Goal: Task Accomplishment & Management: Complete application form

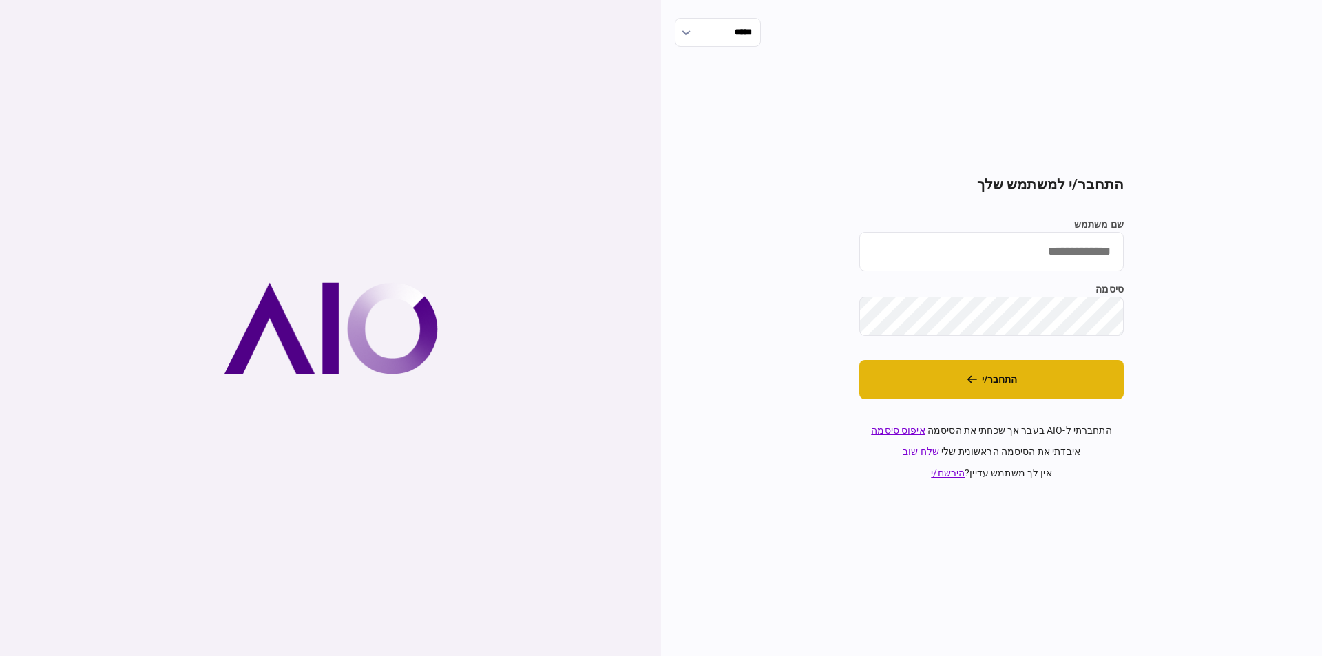
type input "*********"
click at [1002, 367] on button "התחבר/י" at bounding box center [991, 379] width 264 height 39
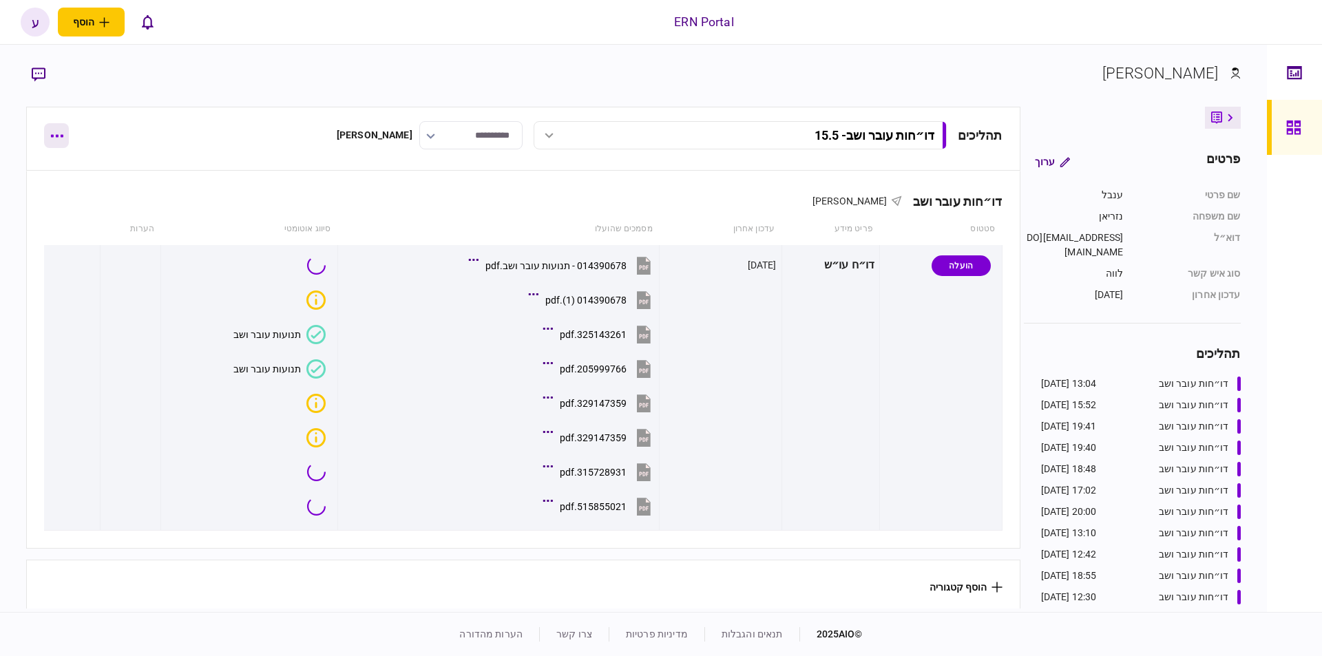
click at [61, 131] on button "button" at bounding box center [56, 135] width 25 height 25
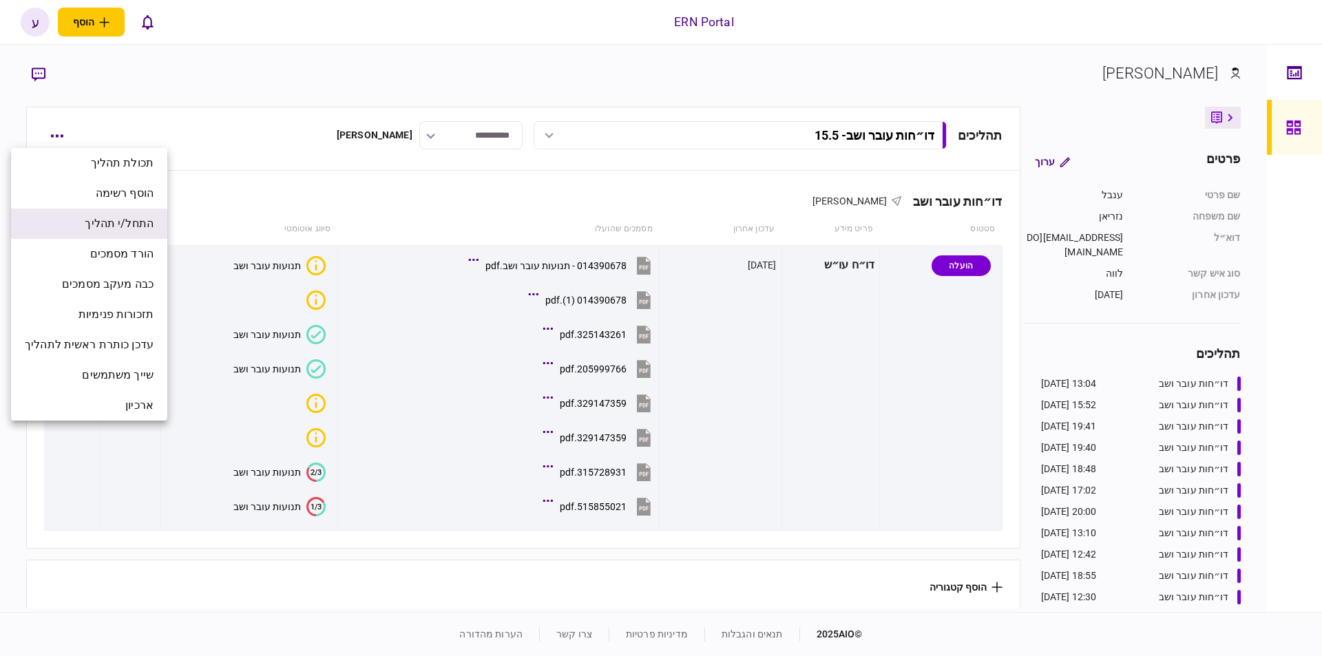
click at [139, 227] on span "התחל/י תהליך" at bounding box center [119, 224] width 69 height 17
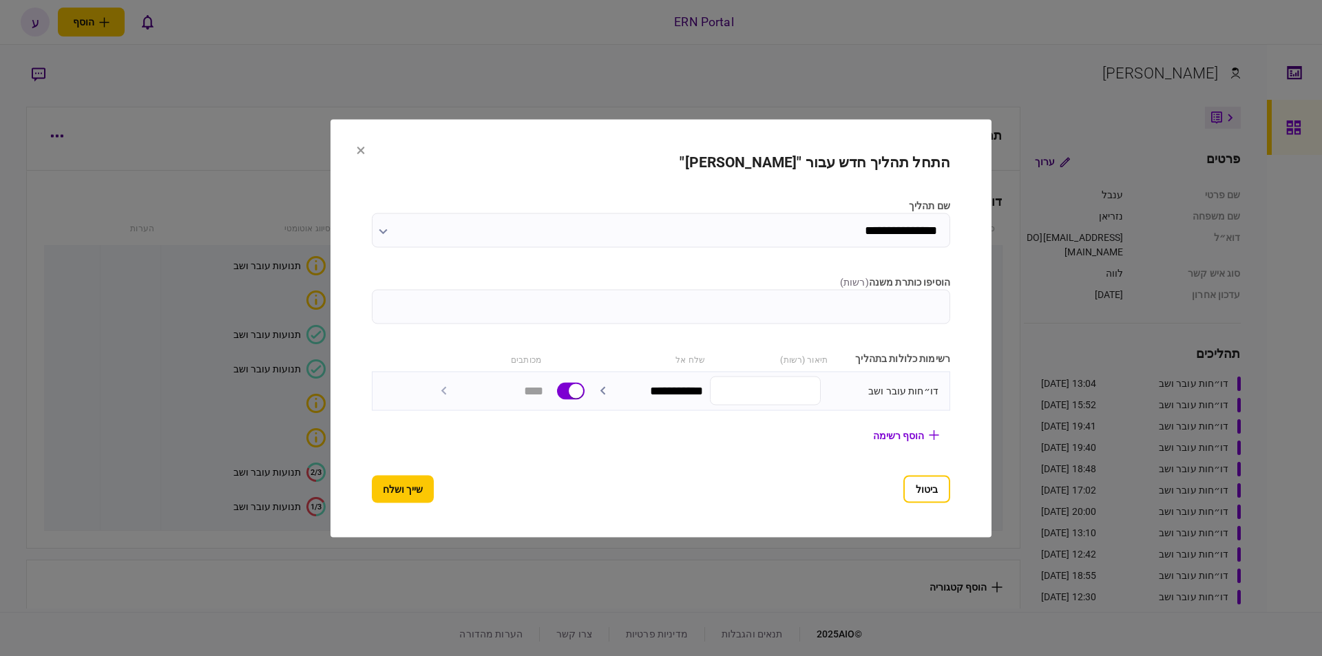
click at [472, 308] on input "הוסיפו כותרת משנה ( רשות )" at bounding box center [661, 306] width 578 height 34
type input "*******"
click at [379, 495] on button "שייך ושלח" at bounding box center [403, 489] width 62 height 28
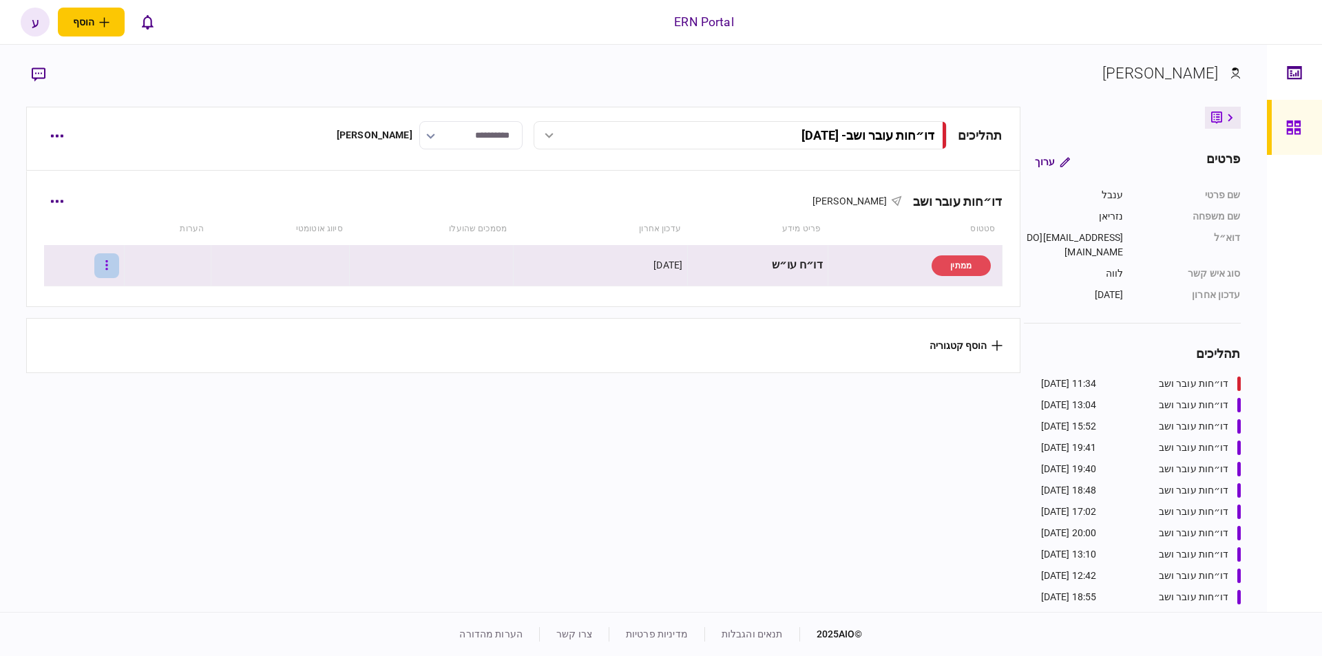
click at [112, 263] on button "button" at bounding box center [106, 265] width 25 height 25
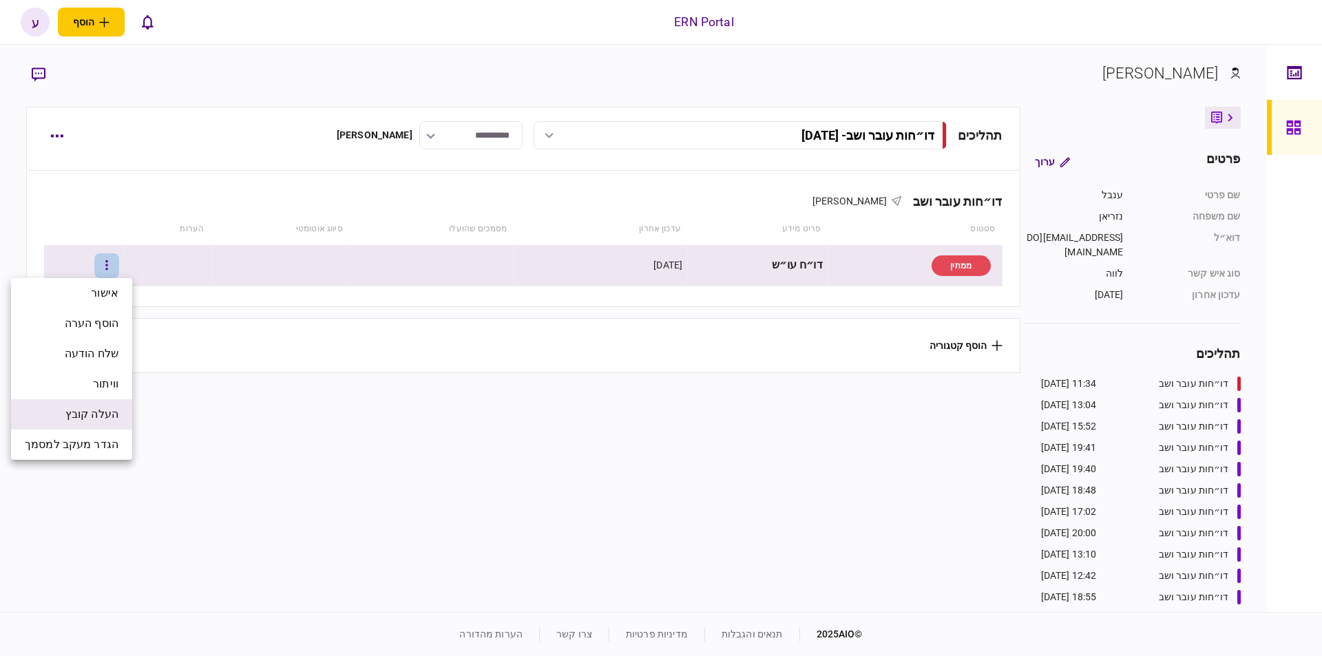
click at [116, 405] on li "העלה קובץ" at bounding box center [71, 414] width 121 height 30
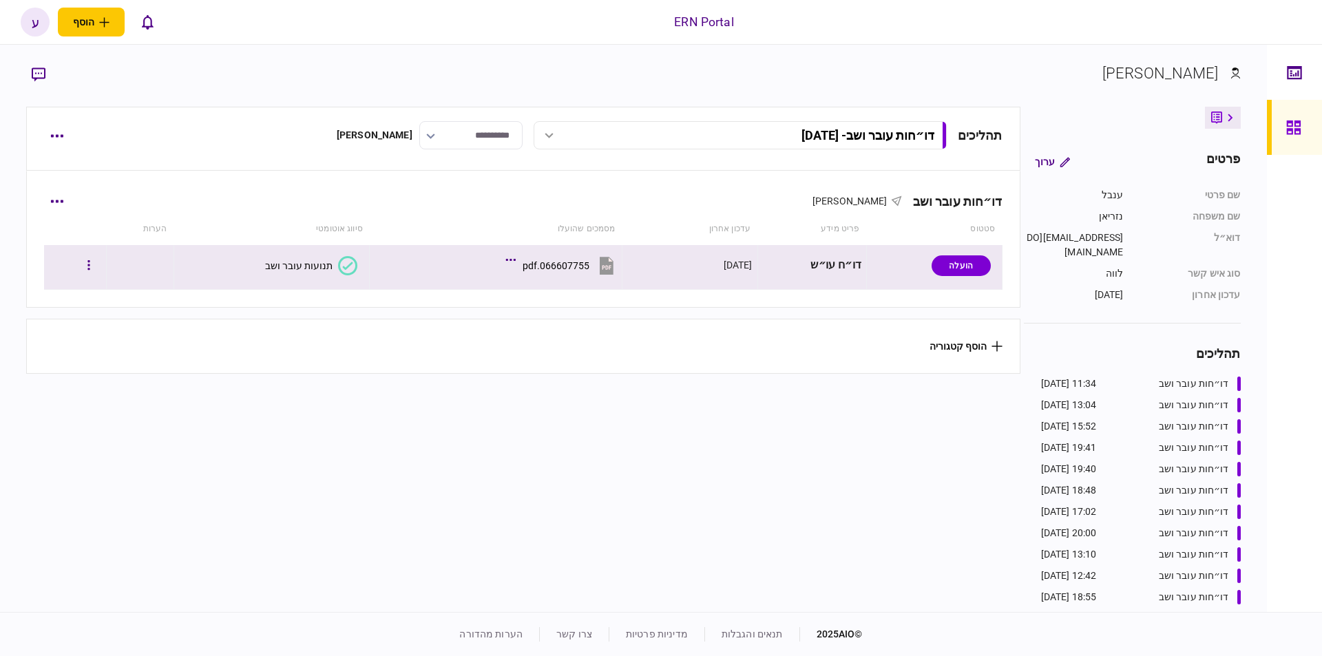
click at [323, 270] on div "תנועות עובר ושב" at bounding box center [298, 265] width 67 height 11
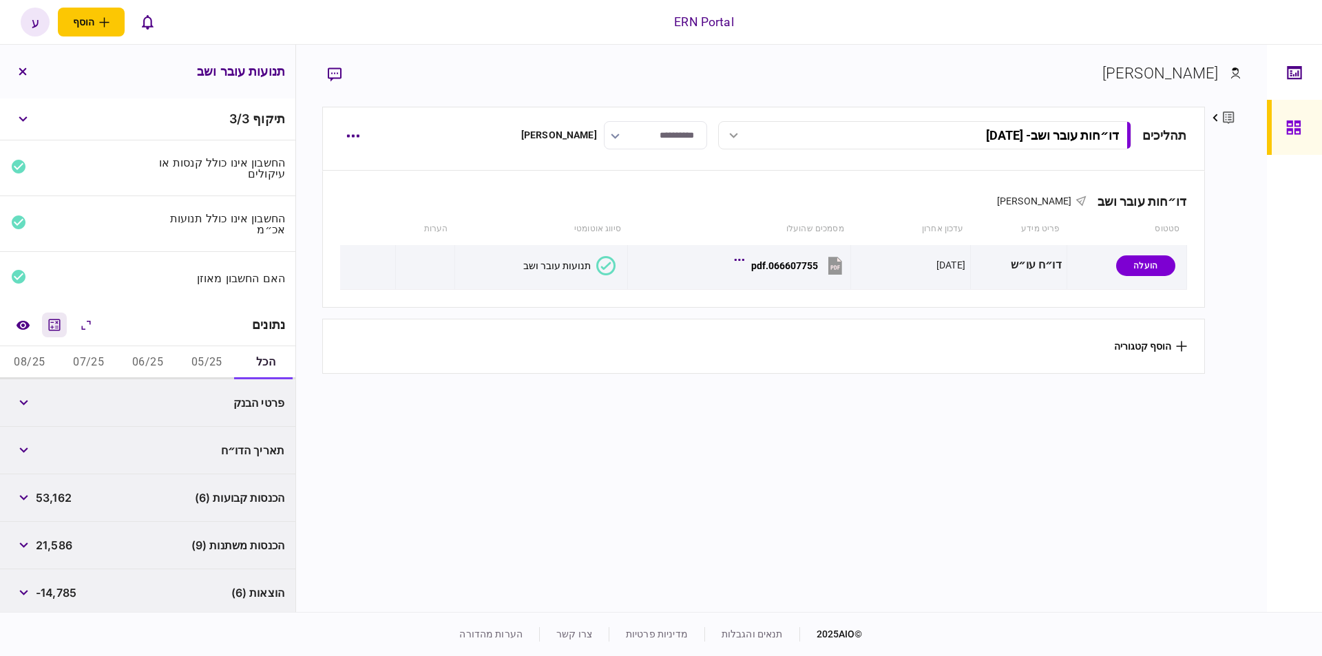
click at [61, 321] on icon "מחשבון" at bounding box center [54, 325] width 17 height 17
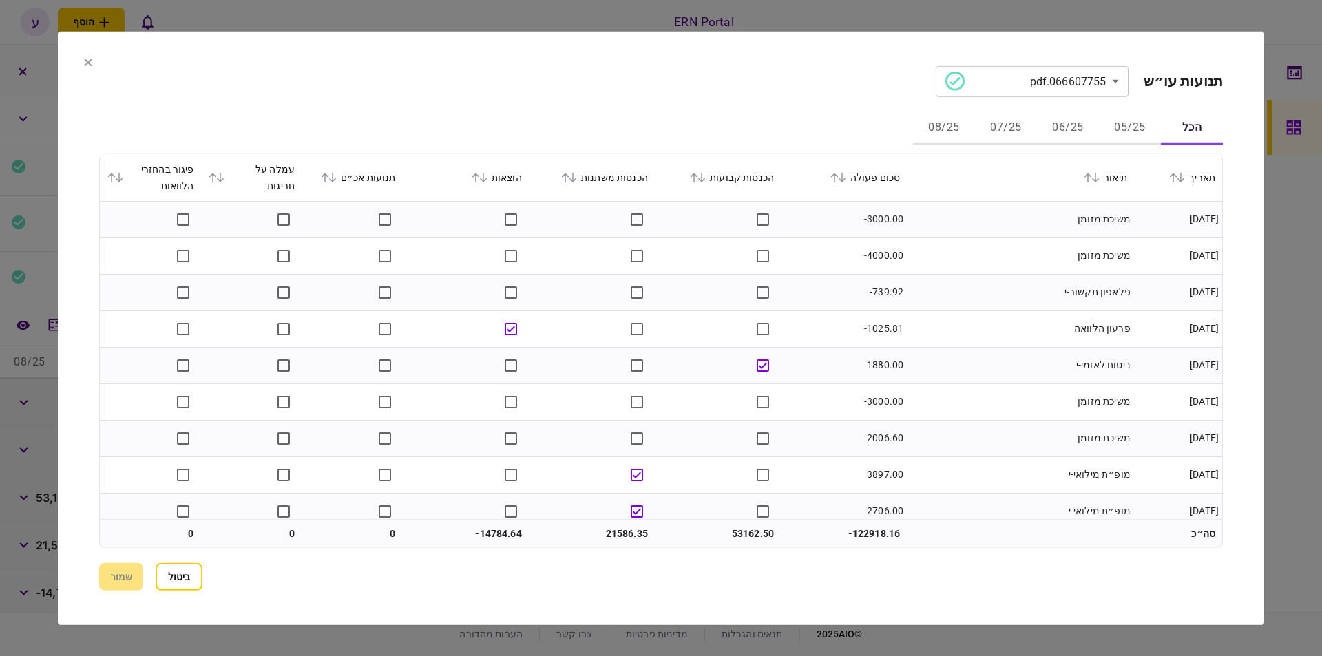
click at [1119, 136] on button "05/25" at bounding box center [1130, 128] width 62 height 33
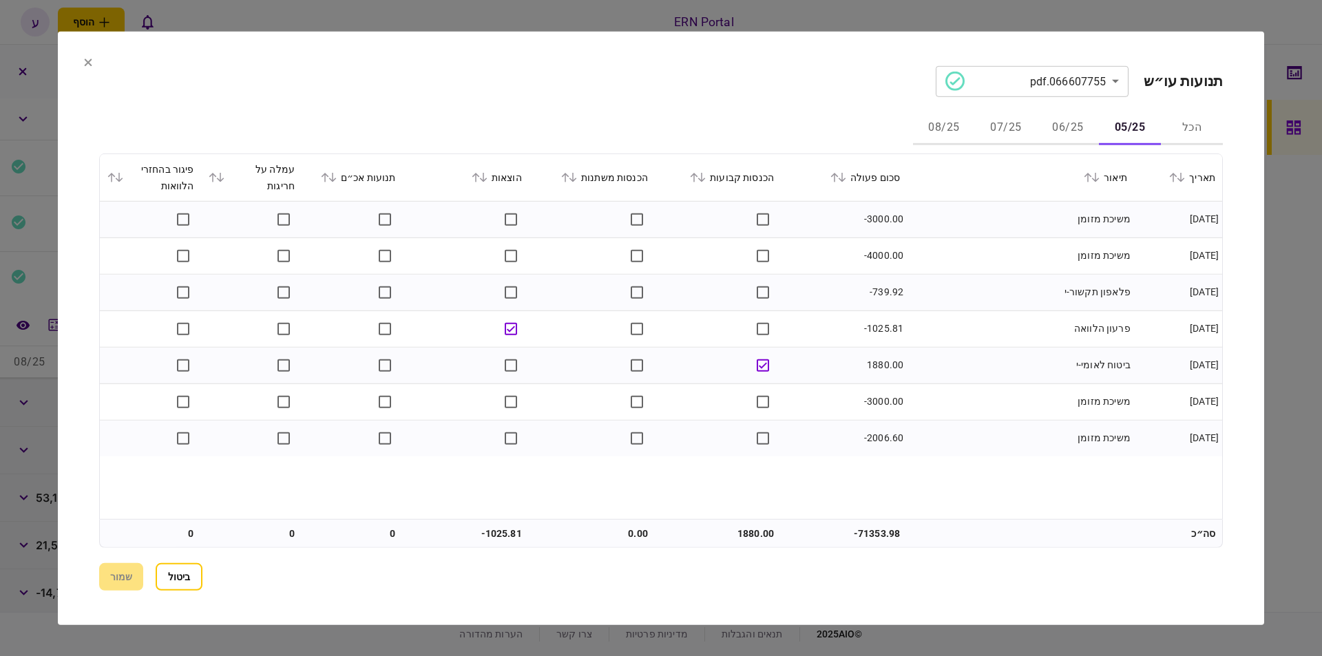
click at [1063, 132] on button "06/25" at bounding box center [1068, 128] width 62 height 33
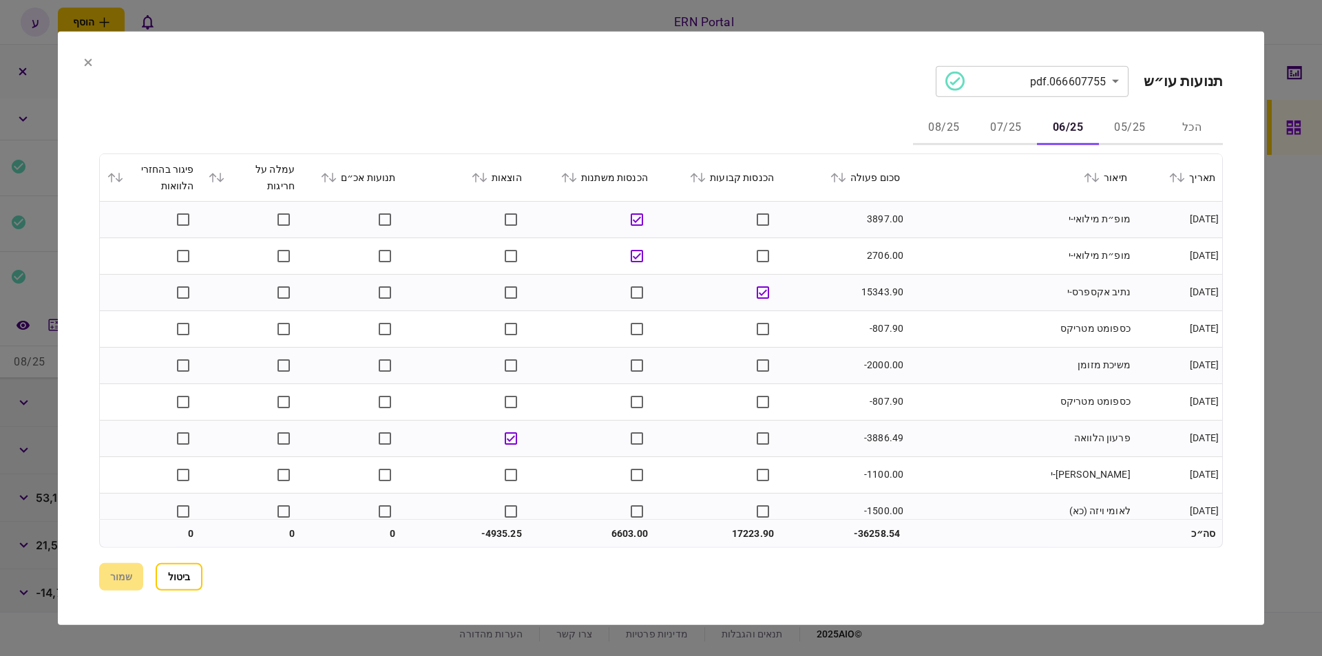
click at [855, 185] on div "סכום פעולה" at bounding box center [844, 177] width 112 height 17
click at [850, 182] on div "סכום פעולה" at bounding box center [844, 177] width 112 height 17
click at [846, 178] on icon at bounding box center [842, 177] width 8 height 10
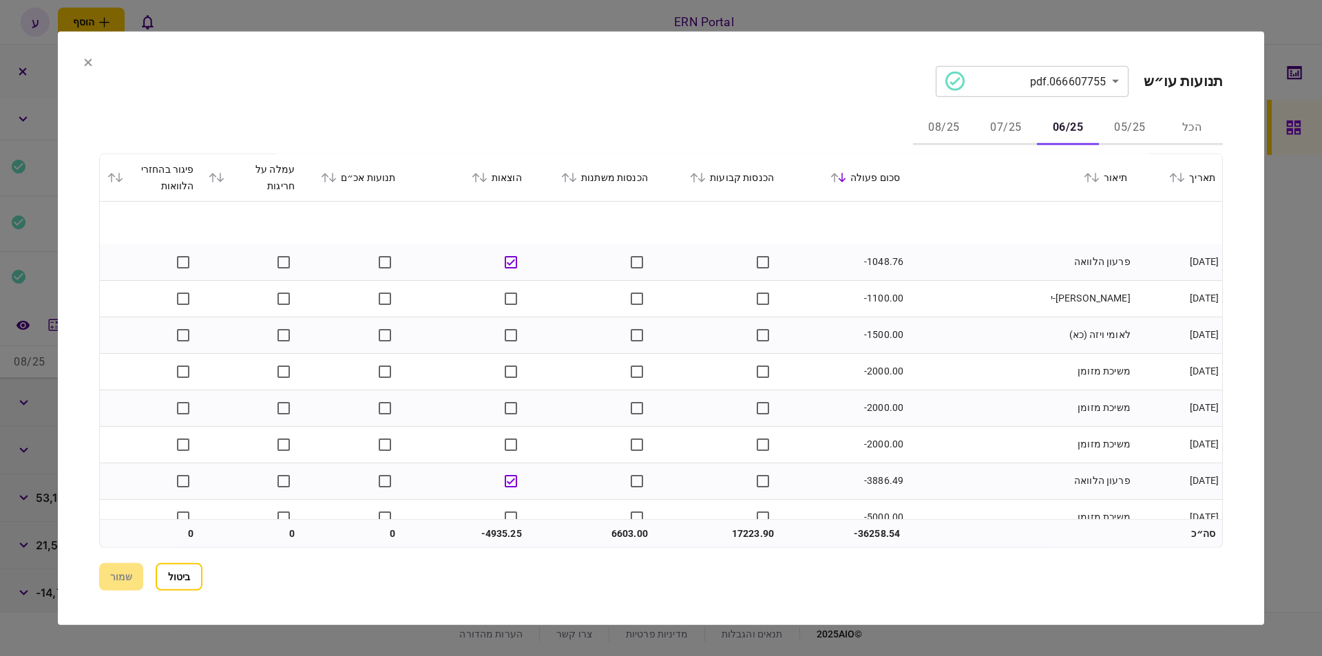
scroll to position [523, 0]
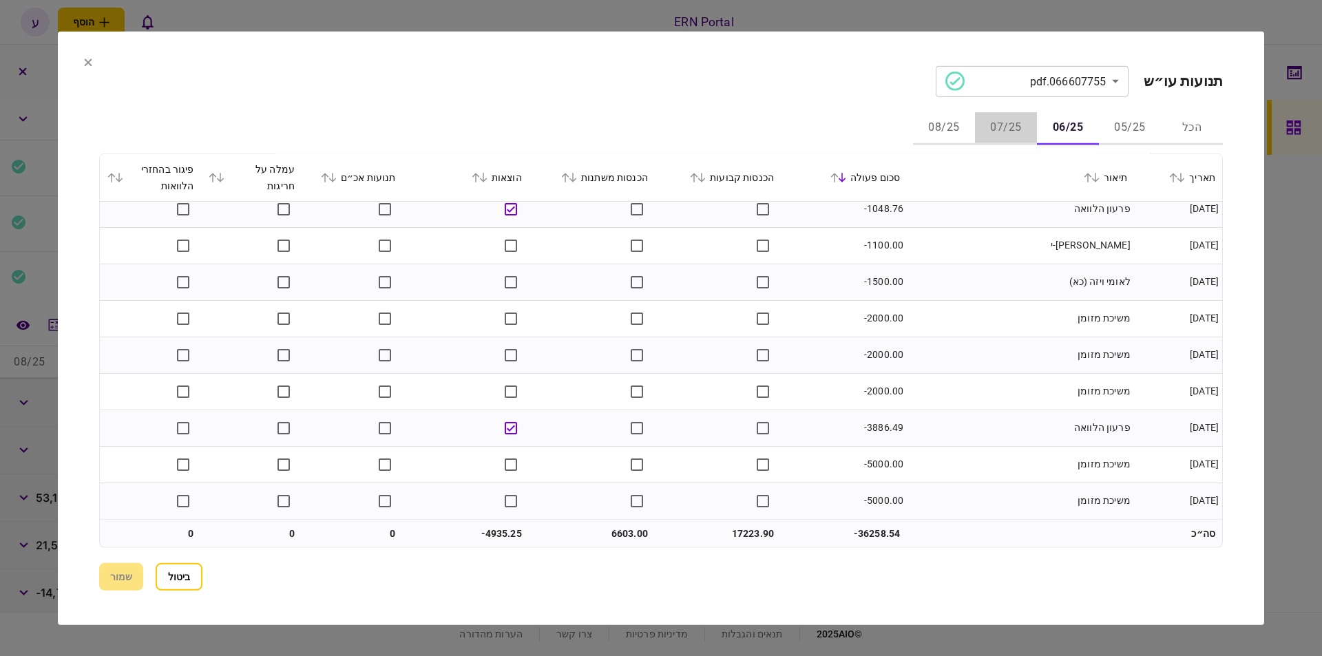
click at [1009, 138] on button "07/25" at bounding box center [1006, 128] width 62 height 33
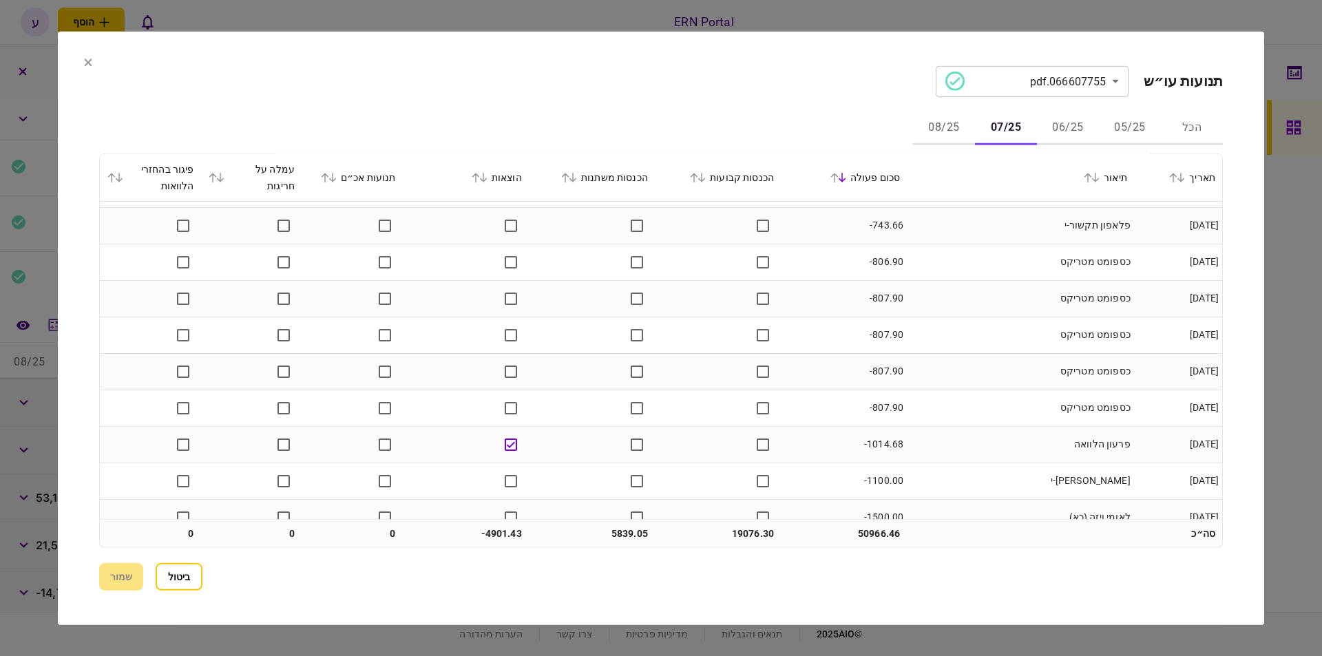
scroll to position [560, 0]
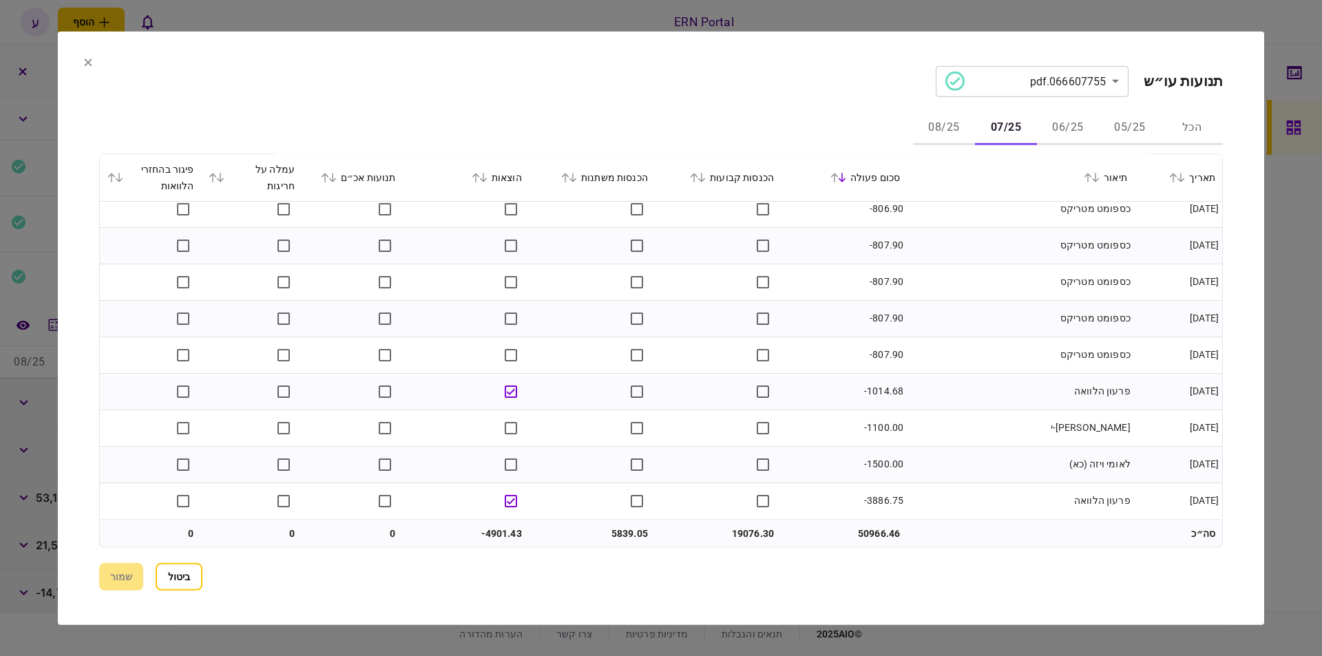
click at [952, 123] on button "08/25" at bounding box center [944, 128] width 62 height 33
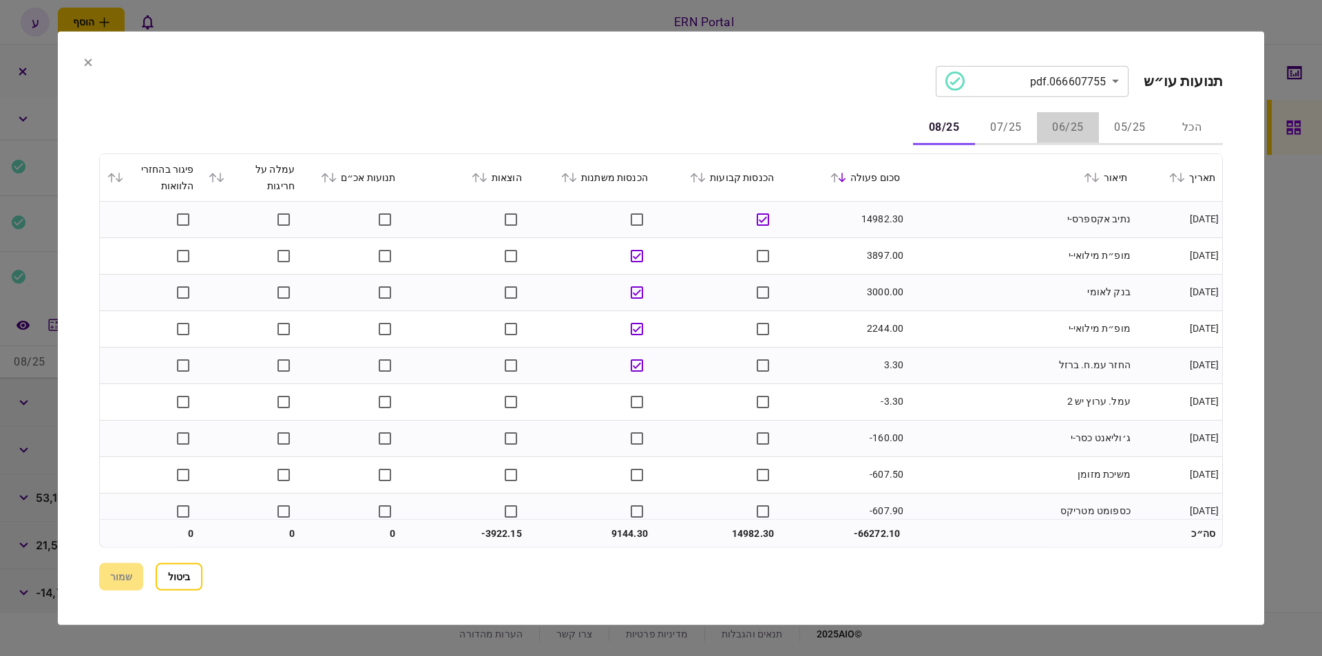
click at [1063, 126] on button "06/25" at bounding box center [1068, 128] width 62 height 33
click at [1015, 127] on button "07/25" at bounding box center [1006, 128] width 62 height 33
click at [1073, 123] on button "06/25" at bounding box center [1068, 128] width 62 height 33
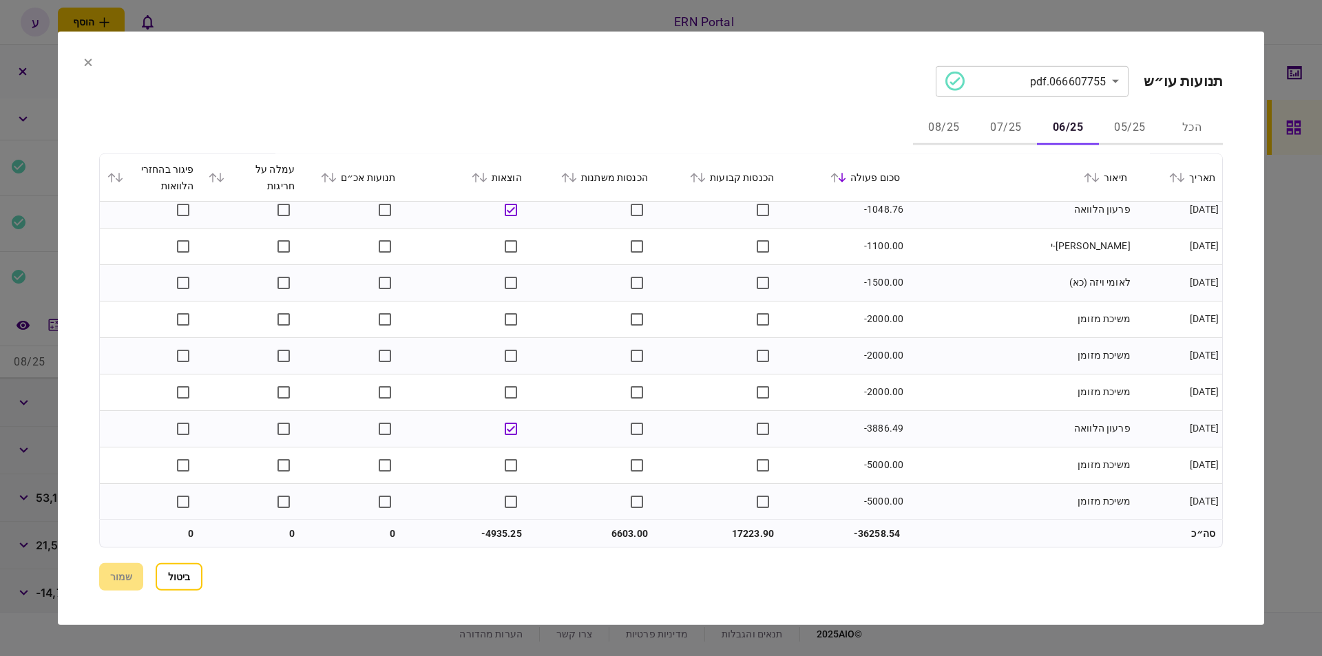
scroll to position [523, 0]
click at [925, 145] on button "08/25" at bounding box center [944, 128] width 62 height 33
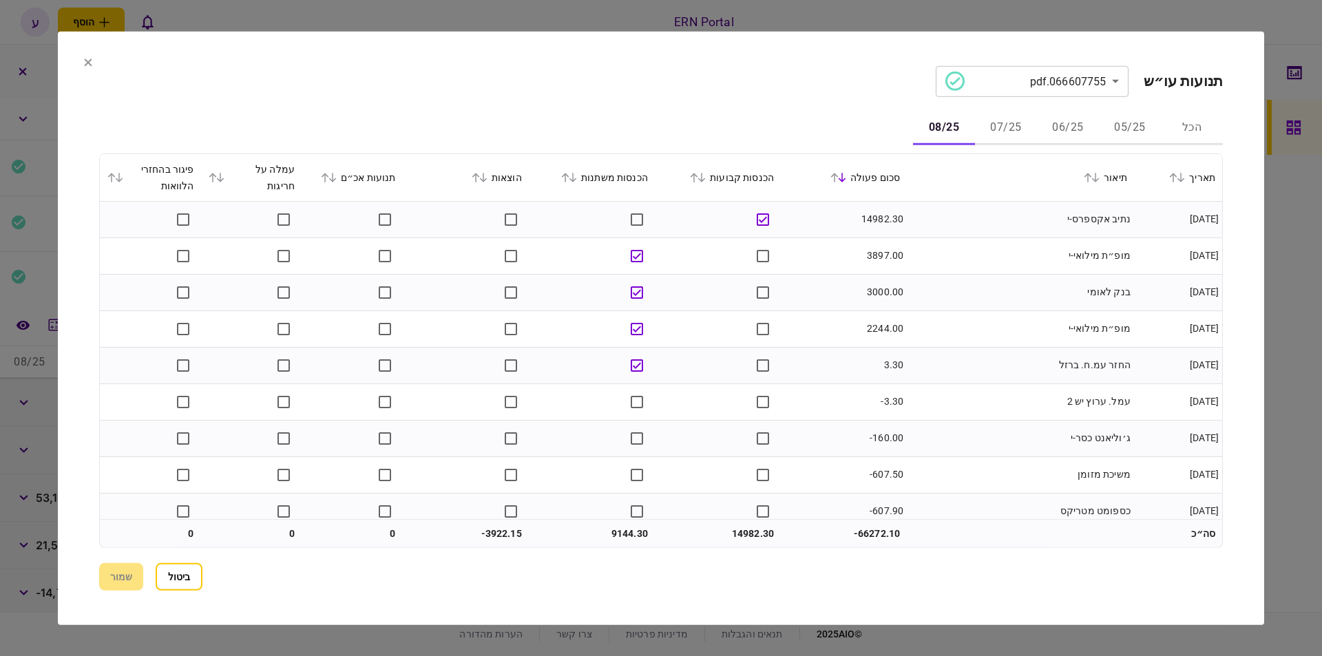
click at [933, 134] on button "08/25" at bounding box center [944, 128] width 62 height 33
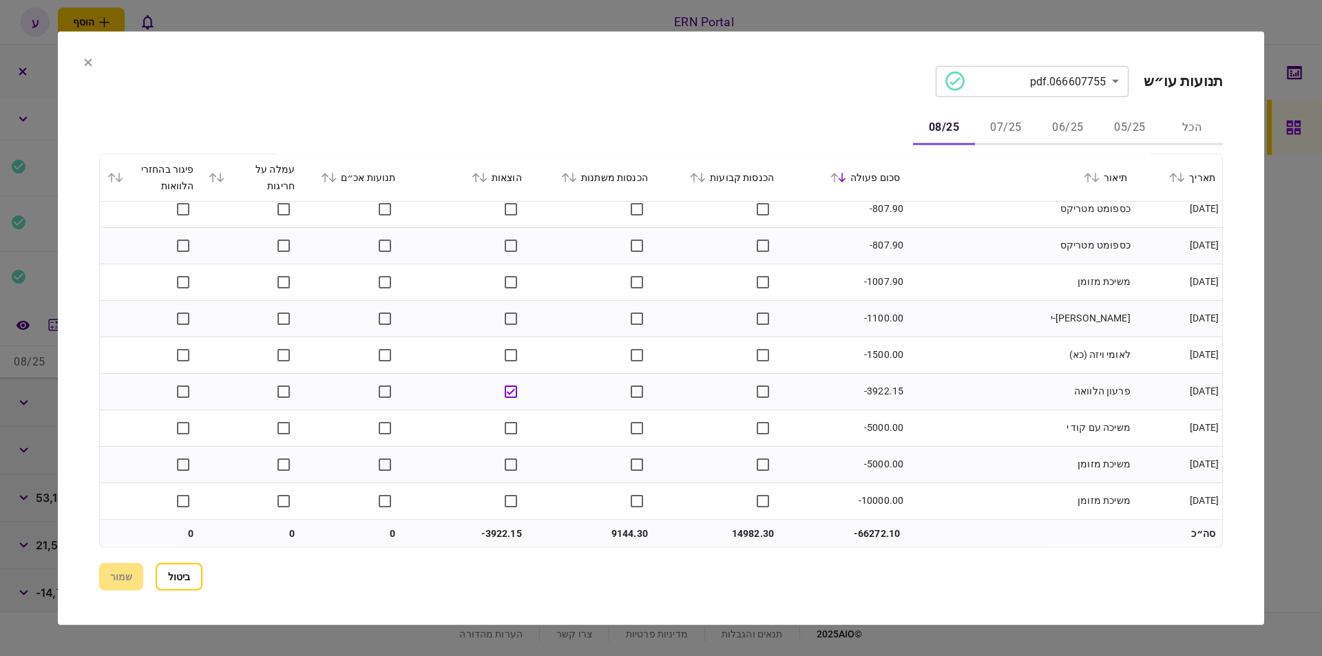
scroll to position [560, 0]
click at [90, 74] on section "**********" at bounding box center [661, 328] width 1206 height 594
click at [90, 72] on section "**********" at bounding box center [661, 328] width 1206 height 594
click at [91, 67] on button at bounding box center [88, 62] width 8 height 11
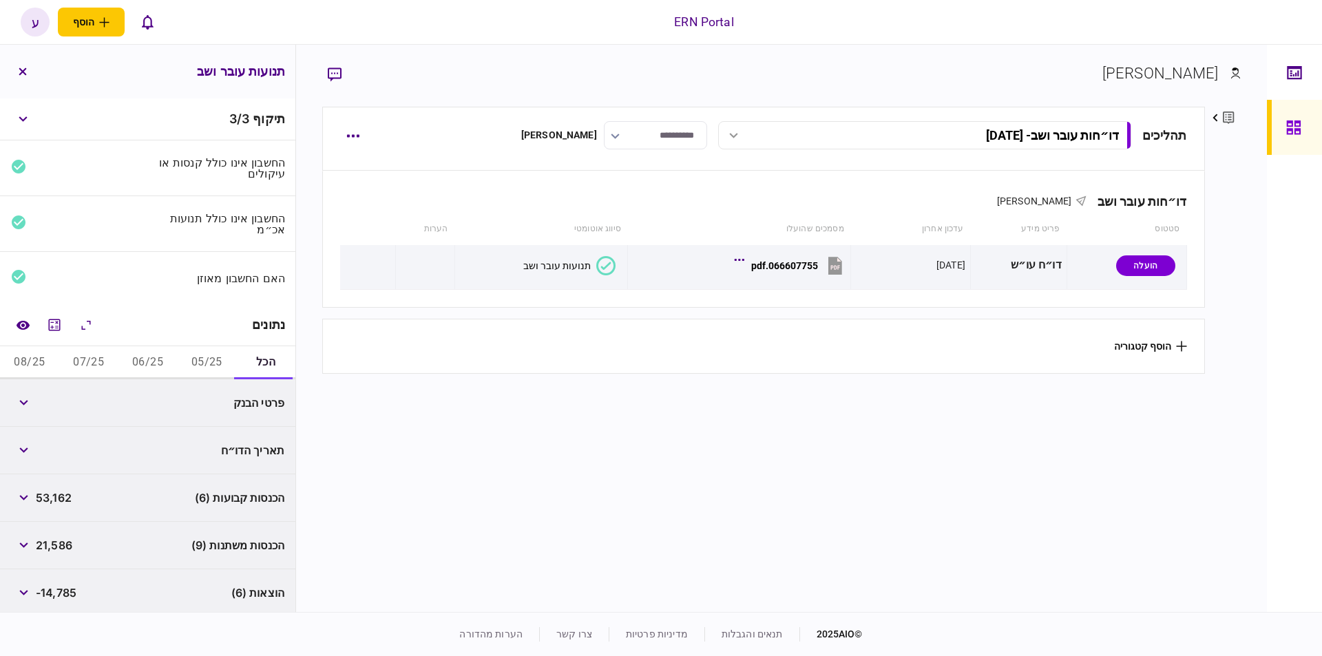
click at [154, 359] on button "06/25" at bounding box center [147, 362] width 59 height 33
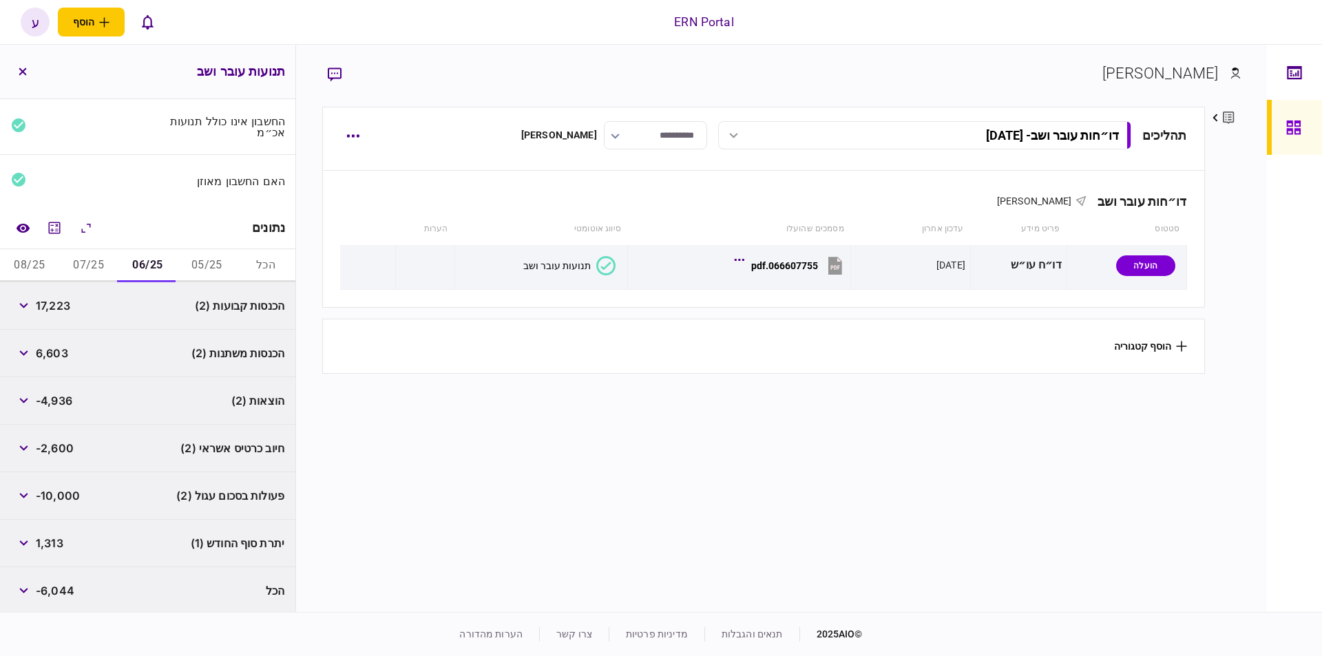
click at [64, 306] on span "17,223" at bounding box center [53, 305] width 34 height 17
copy span "17,223"
click at [56, 354] on span "6,603" at bounding box center [52, 353] width 32 height 17
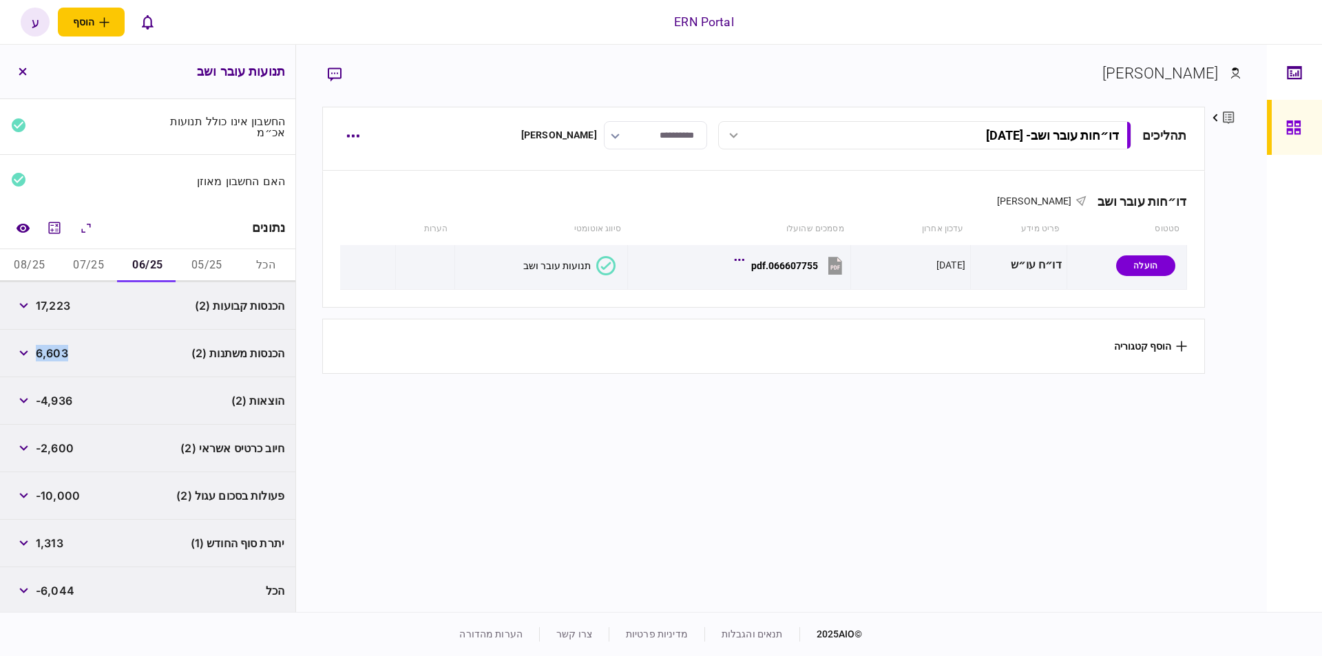
copy span "6,603"
click at [67, 406] on div "-4,936" at bounding box center [41, 400] width 61 height 25
click at [63, 395] on span "-4,936" at bounding box center [54, 401] width 36 height 17
copy span "4,936"
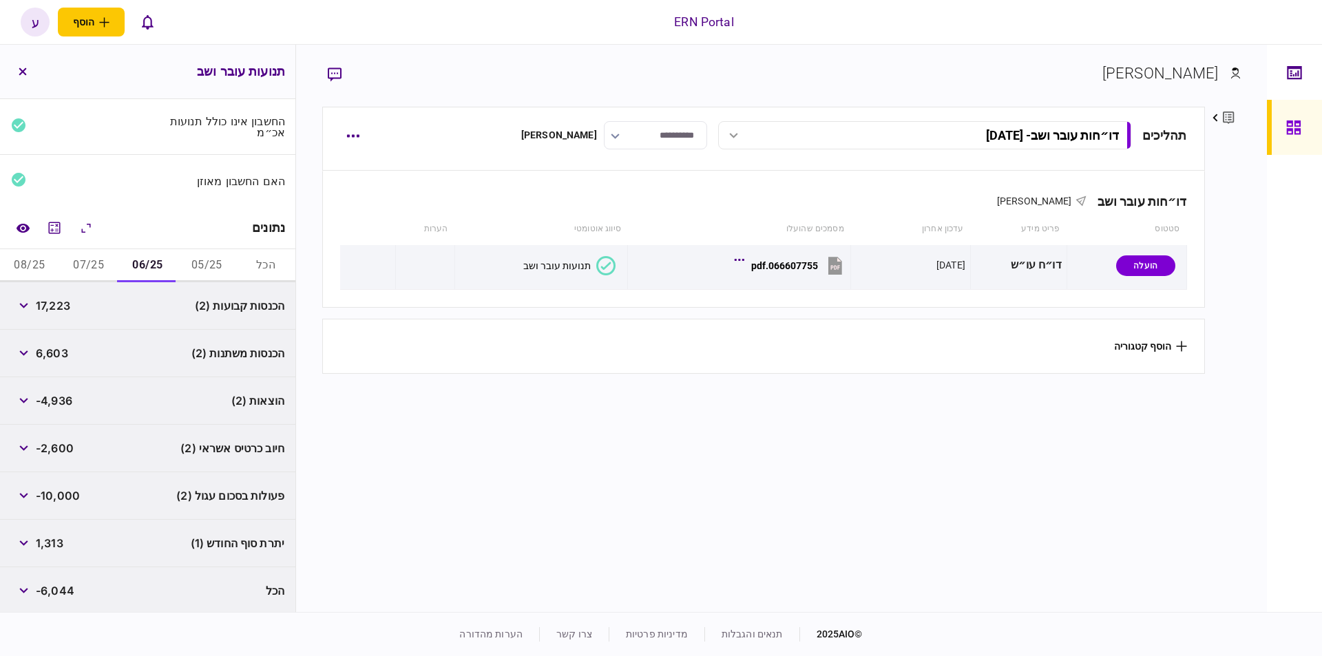
click at [58, 535] on span "1,313" at bounding box center [50, 543] width 28 height 17
click at [56, 541] on span "1,313" at bounding box center [50, 543] width 28 height 17
copy span "1,313"
click at [81, 272] on button "07/25" at bounding box center [88, 265] width 59 height 33
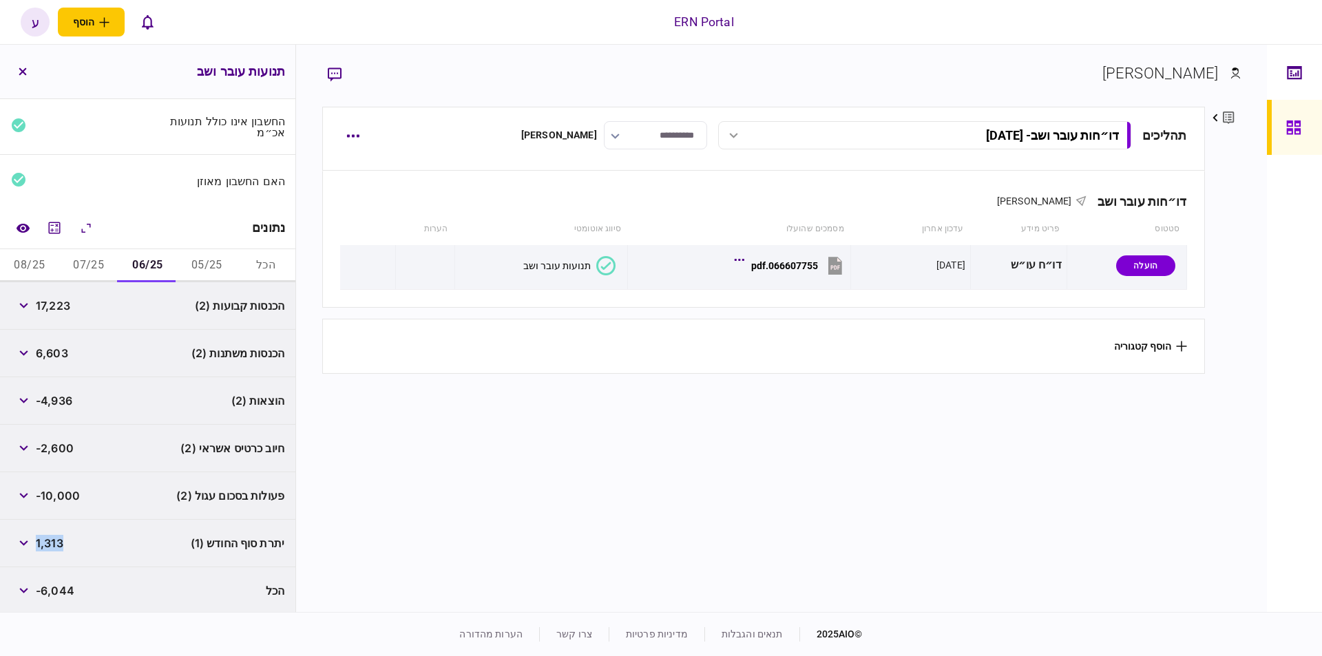
scroll to position [50, 0]
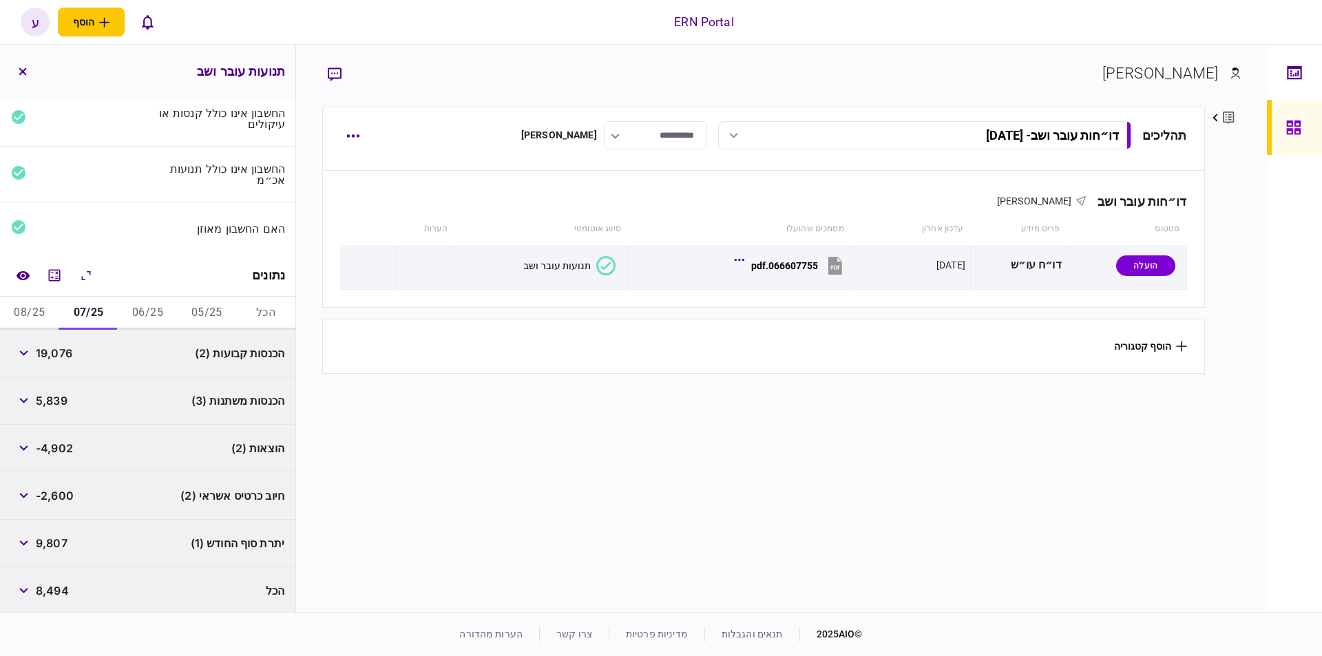
click at [63, 353] on span "19,076" at bounding box center [54, 353] width 36 height 17
copy span "19,076"
click at [59, 401] on span "5,839" at bounding box center [52, 401] width 32 height 17
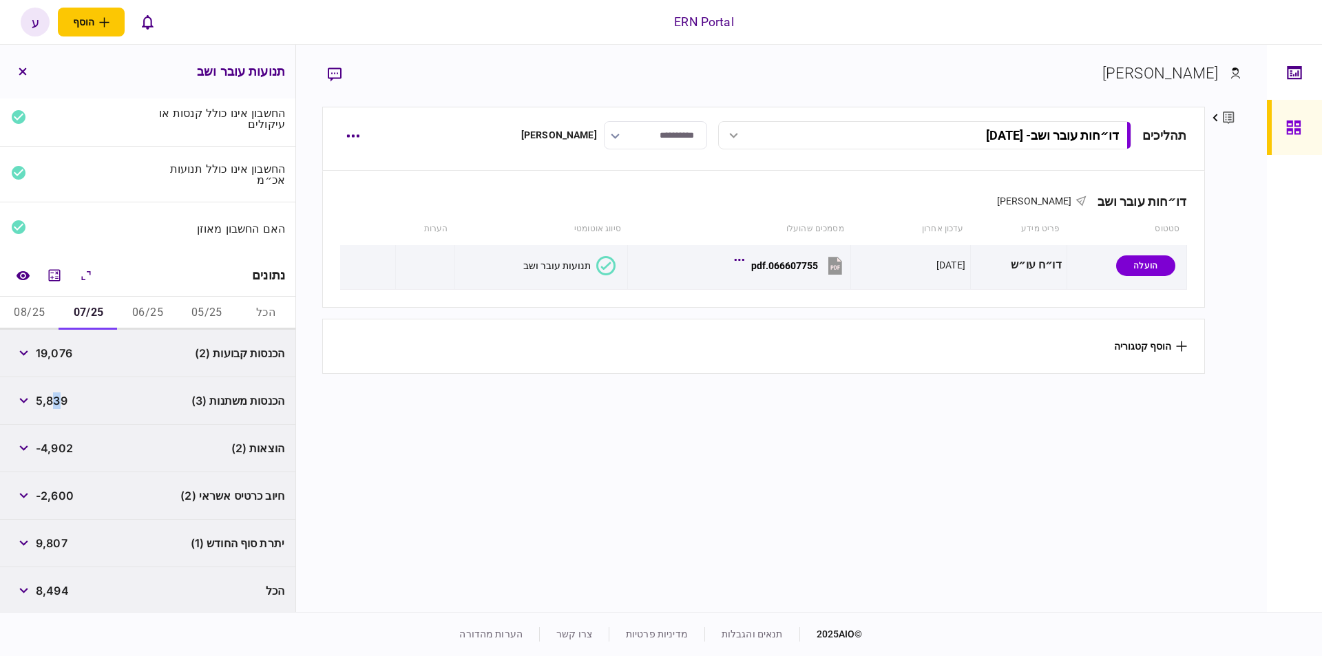
click at [54, 397] on span "5,839" at bounding box center [52, 401] width 32 height 17
click at [56, 445] on span "-4,902" at bounding box center [54, 448] width 37 height 17
copy span "4,902"
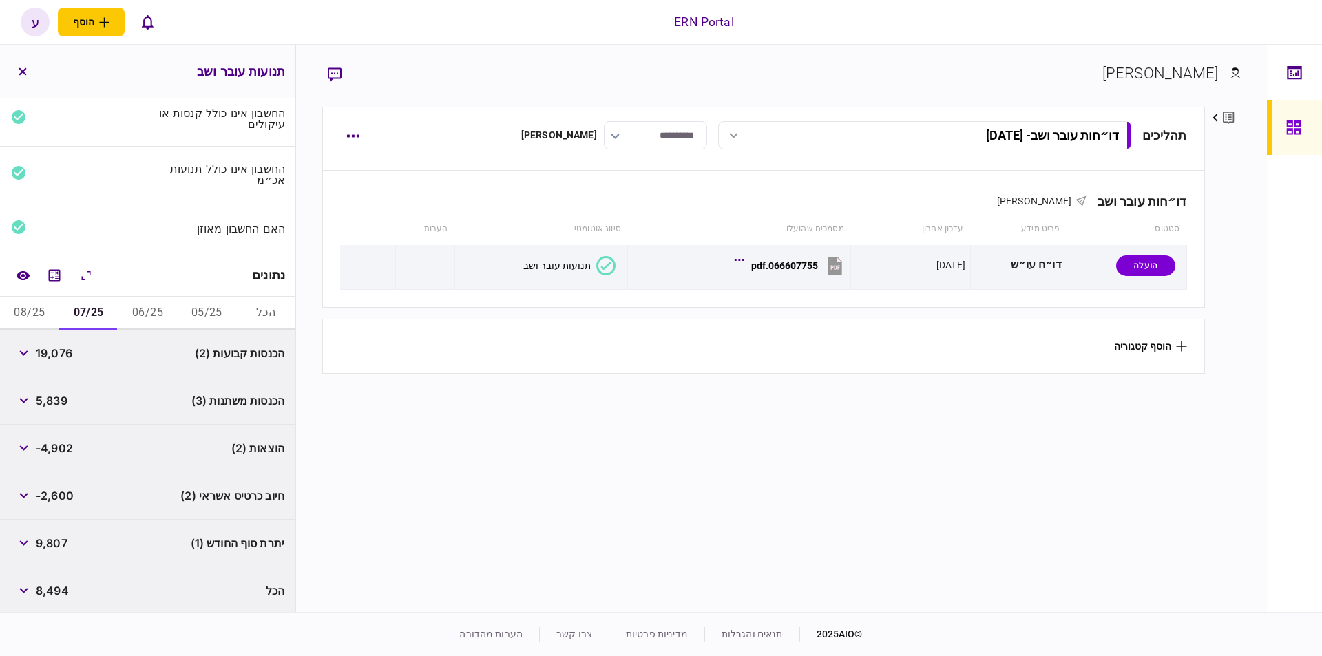
click at [63, 544] on span "9,807" at bounding box center [52, 543] width 32 height 17
copy span "9,807"
click at [31, 308] on button "08/25" at bounding box center [29, 313] width 59 height 33
click at [49, 353] on span "14,982" at bounding box center [54, 353] width 36 height 17
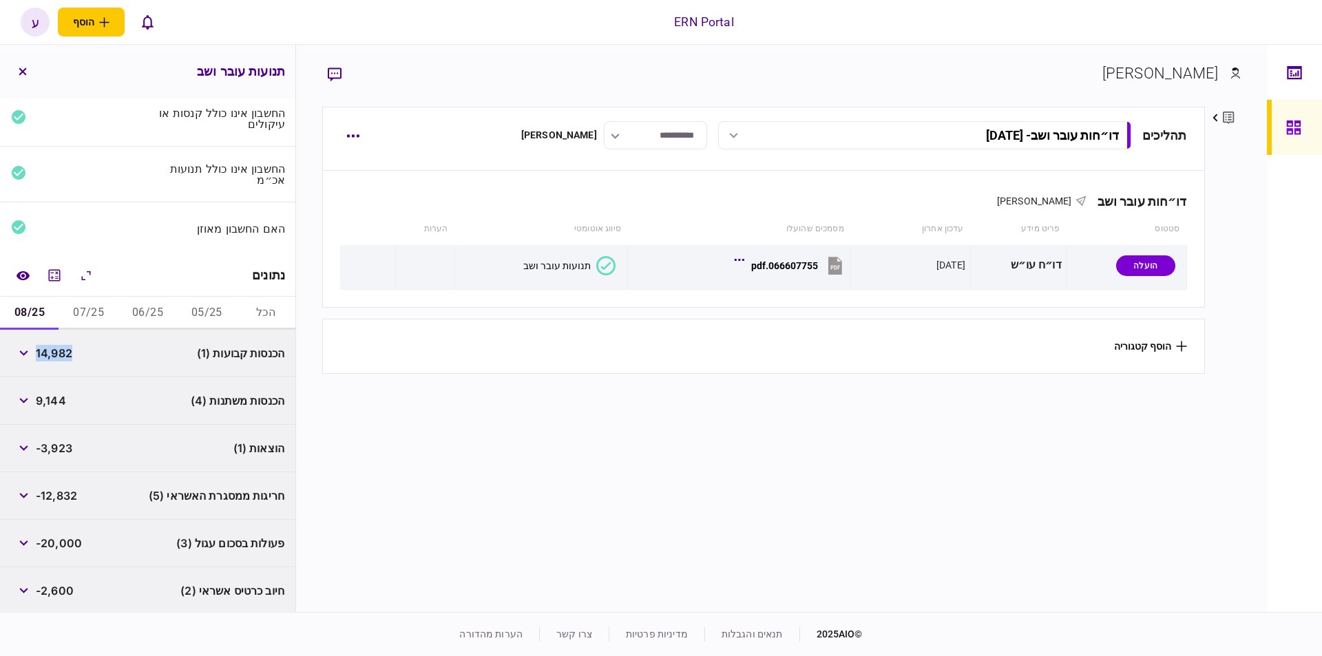
click at [49, 353] on span "14,982" at bounding box center [54, 353] width 36 height 17
copy span "14,982"
click at [49, 399] on span "9,144" at bounding box center [51, 401] width 30 height 17
copy span "9,144"
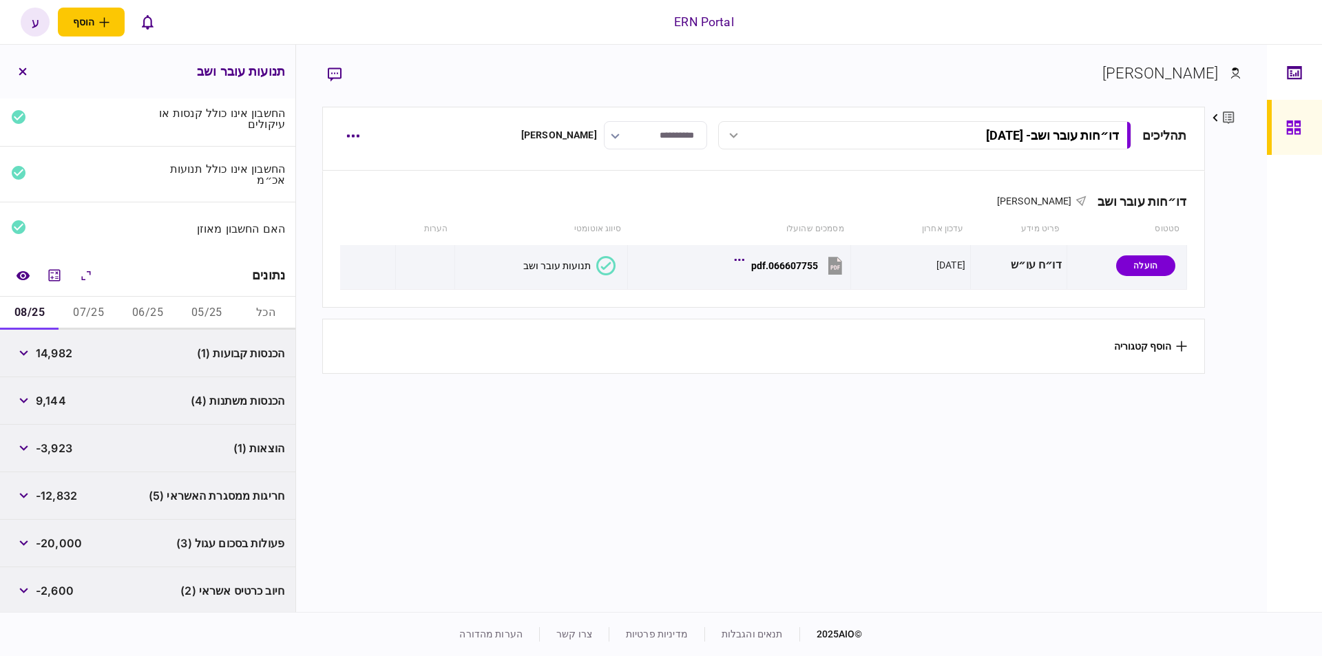
click at [56, 445] on span "-3,923" at bounding box center [54, 448] width 36 height 17
copy span "3,923"
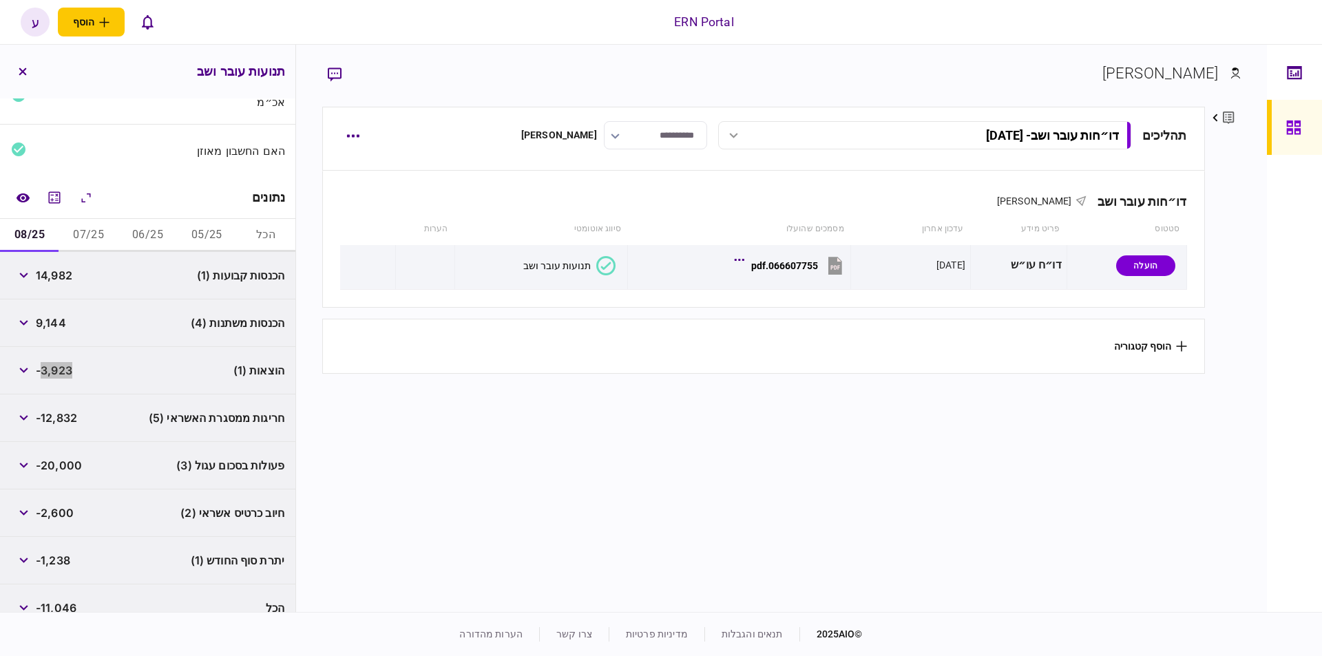
scroll to position [145, 0]
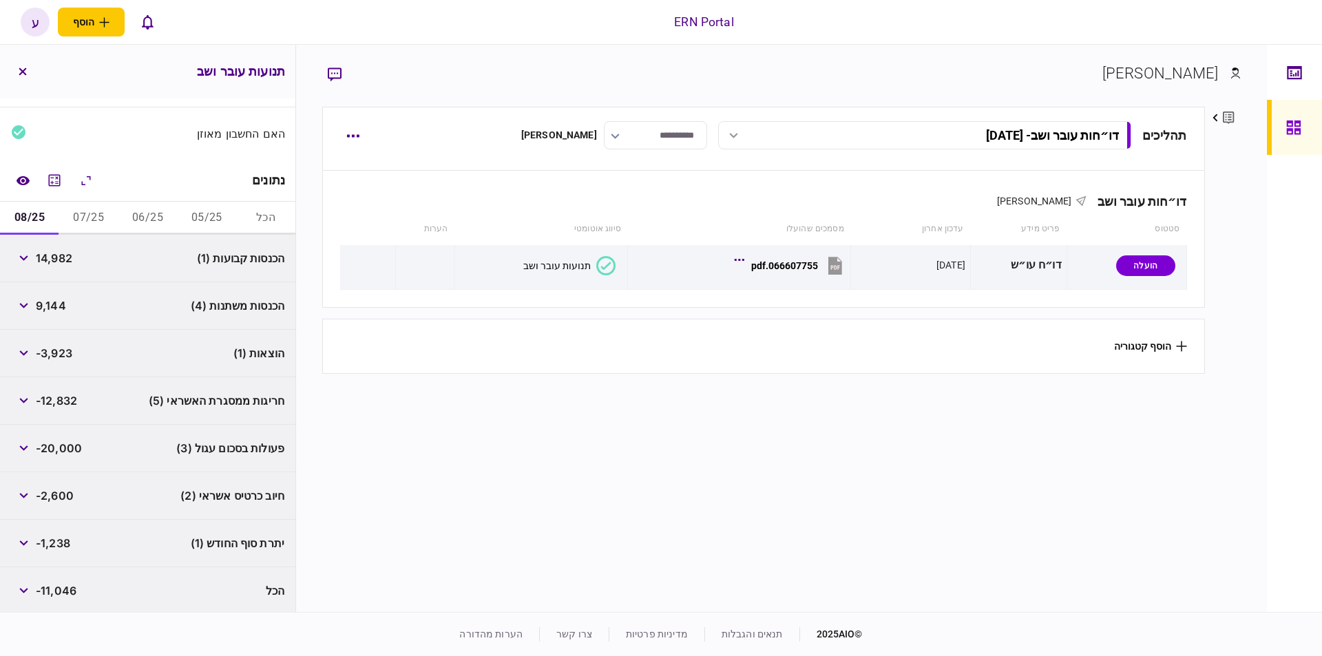
click at [53, 498] on span "-2,600" at bounding box center [55, 496] width 38 height 17
click at [56, 535] on span "-1,238" at bounding box center [53, 543] width 34 height 17
